Goal: Transaction & Acquisition: Subscribe to service/newsletter

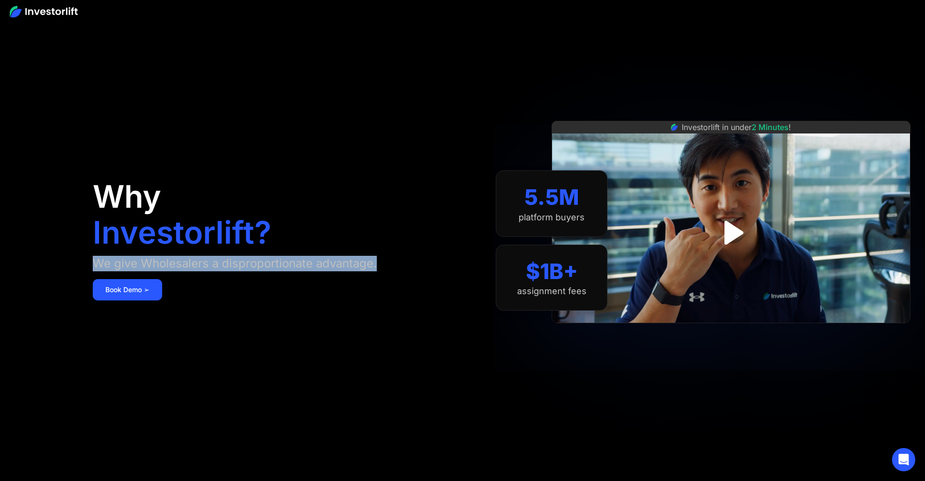
drag, startPoint x: 152, startPoint y: 265, endPoint x: 251, endPoint y: 287, distance: 101.9
click at [251, 287] on aside "Why Investorlift? We give Wholesalers a disproportionate advantage. Book Demo ➢…" at bounding box center [462, 240] width 925 height 481
click at [251, 271] on div "We give Wholesalers a disproportionate advantage." at bounding box center [235, 264] width 284 height 16
drag, startPoint x: 142, startPoint y: 267, endPoint x: 232, endPoint y: 280, distance: 90.2
click at [232, 280] on aside "Why Investorlift? We give Wholesalers a disproportionate advantage. Book Demo ➢…" at bounding box center [462, 240] width 925 height 481
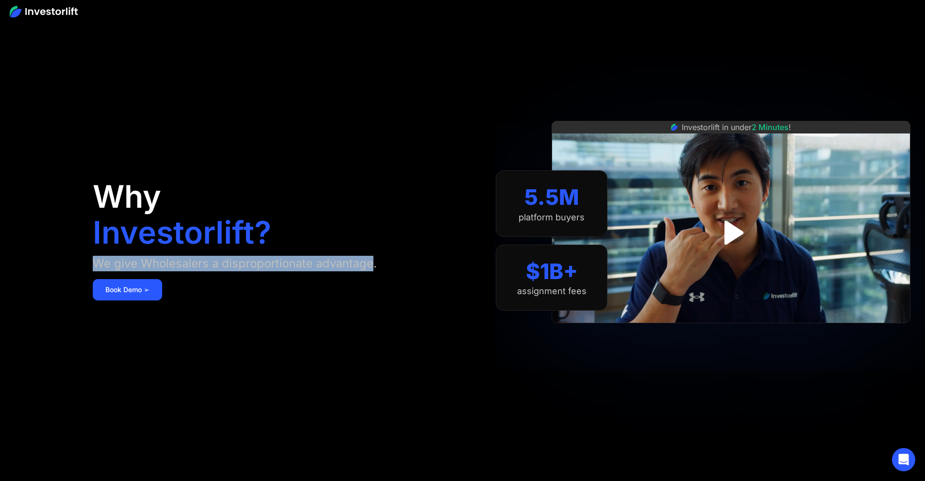
click at [232, 271] on div "We give Wholesalers a disproportionate advantage." at bounding box center [235, 264] width 284 height 16
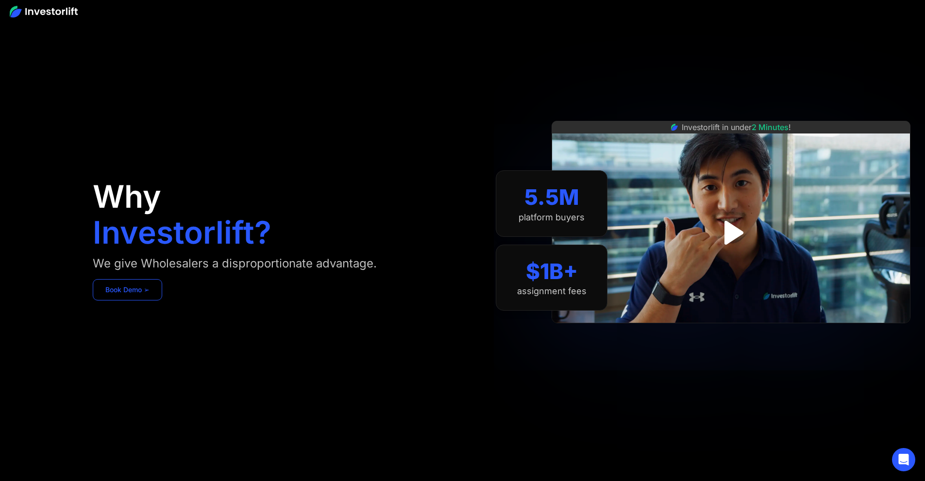
click at [162, 300] on link "Book Demo ➢" at bounding box center [127, 289] width 69 height 21
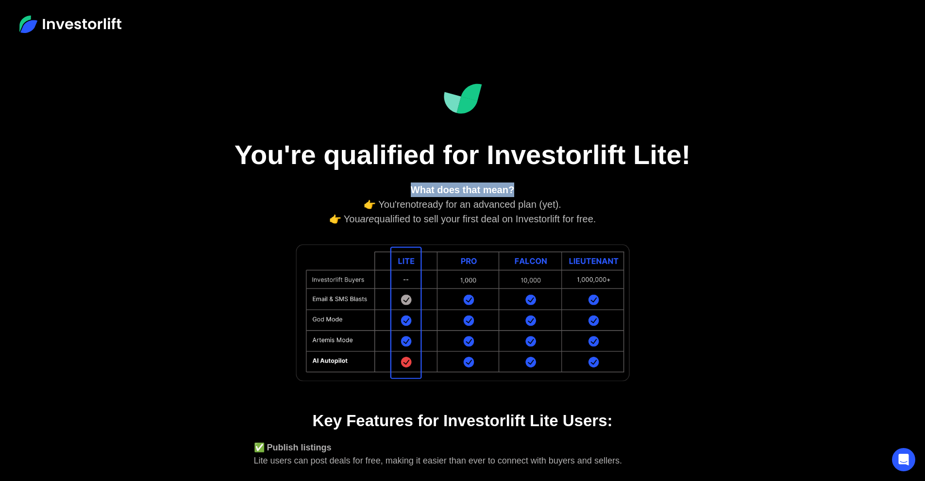
drag, startPoint x: 363, startPoint y: 197, endPoint x: 544, endPoint y: 188, distance: 181.7
click at [544, 188] on div "What does that mean? 👉 You're not ready for an advanced plan (yet). 👉 You are q…" at bounding box center [462, 205] width 417 height 44
drag, startPoint x: 351, startPoint y: 210, endPoint x: 614, endPoint y: 215, distance: 262.7
click at [614, 215] on div "What does that mean? 👉 You're not ready for an advanced plan (yet). 👉 You are q…" at bounding box center [462, 205] width 417 height 44
click at [615, 214] on div "What does that mean? 👉 You're not ready for an advanced plan (yet). 👉 You are q…" at bounding box center [462, 205] width 417 height 44
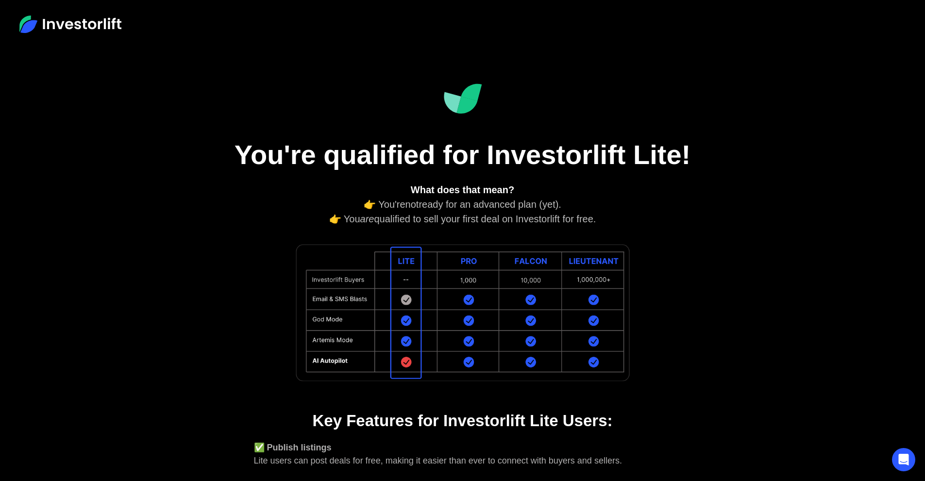
drag, startPoint x: 410, startPoint y: 215, endPoint x: 628, endPoint y: 216, distance: 217.5
click at [628, 216] on div "What does that mean? 👉 You're not ready for an advanced plan (yet). 👉 You are q…" at bounding box center [462, 205] width 417 height 44
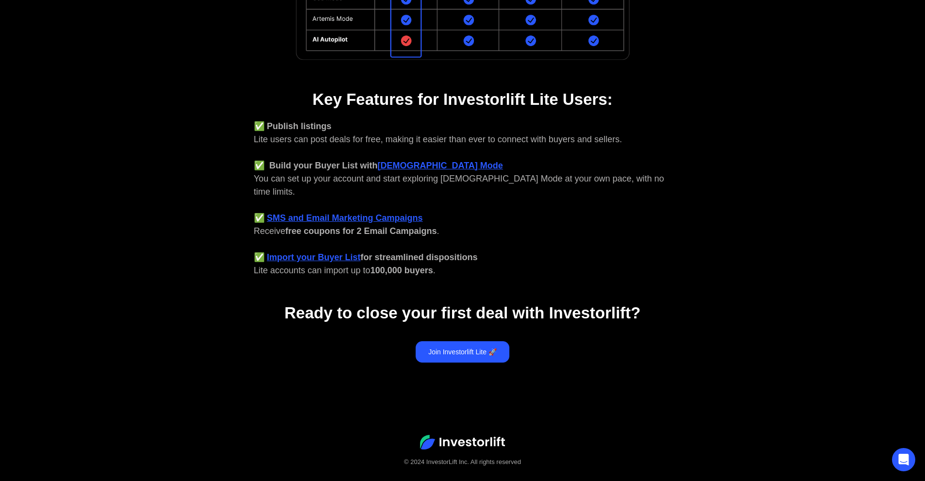
scroll to position [325, 0]
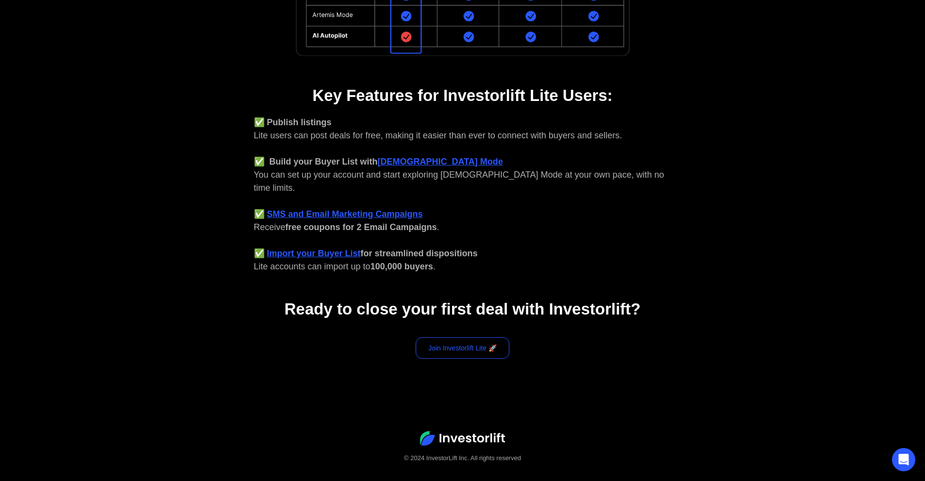
click at [456, 338] on link "Join Investorlift Lite 🚀" at bounding box center [463, 347] width 94 height 21
